Goal: Check status

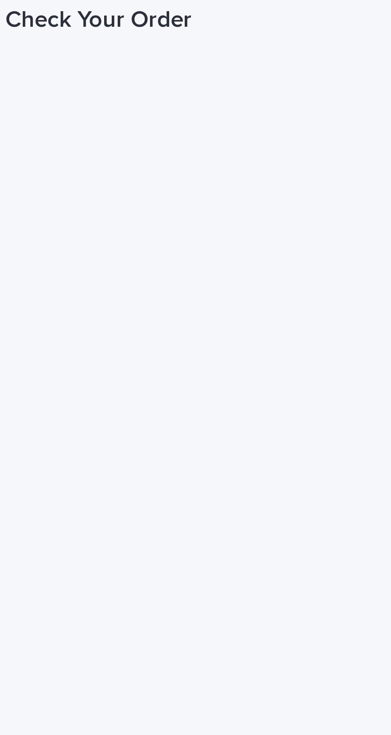
scroll to position [25, 0]
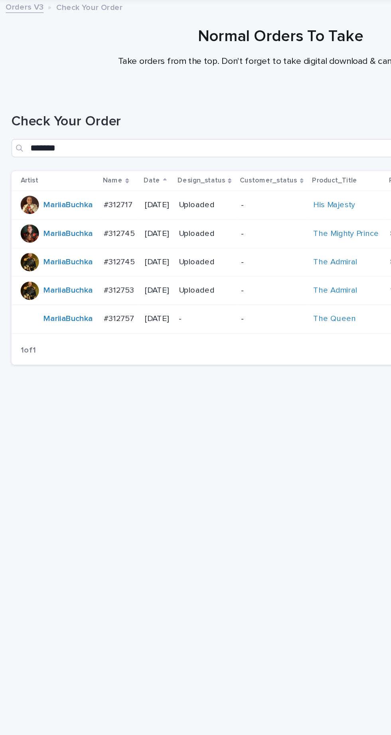
click at [159, 265] on p "-" at bounding box center [143, 268] width 37 height 7
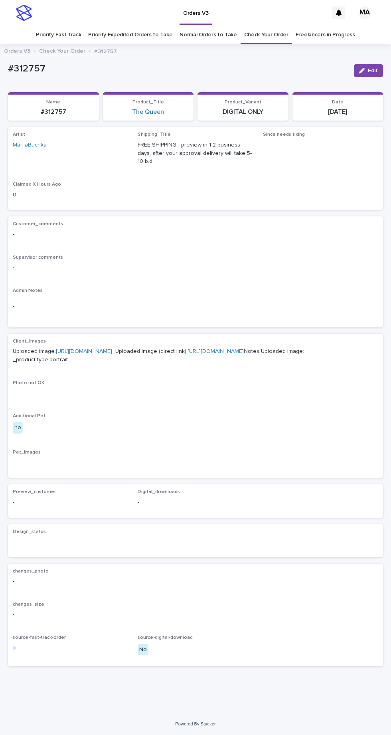
click at [112, 348] on link "[URL][DOMAIN_NAME]" at bounding box center [84, 351] width 56 height 6
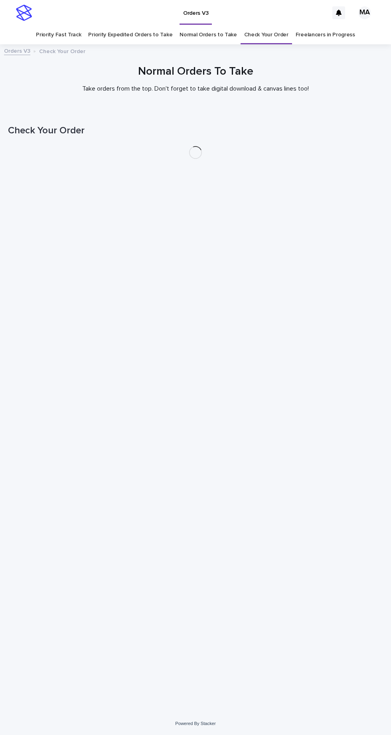
scroll to position [25, 0]
